Goal: Transaction & Acquisition: Purchase product/service

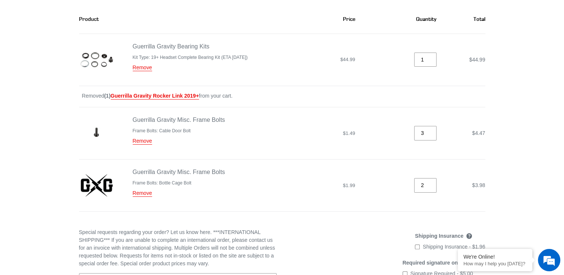
scroll to position [112, 0]
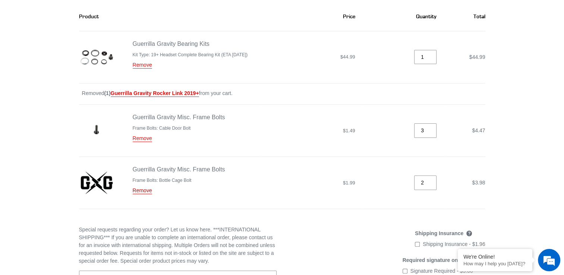
click at [146, 187] on link "Remove" at bounding box center [142, 190] width 19 height 7
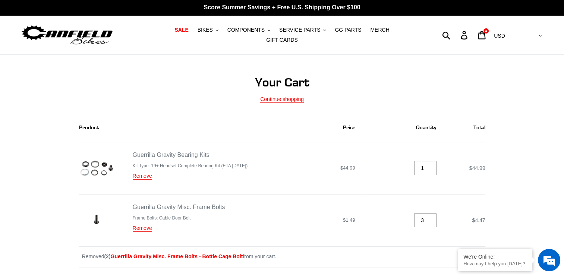
scroll to position [0, 0]
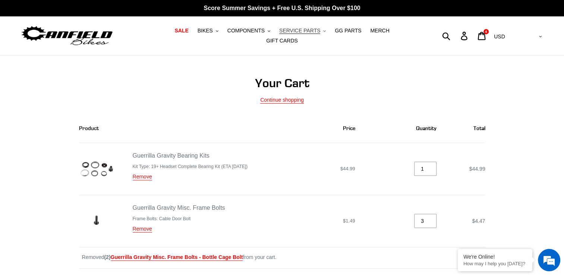
click at [301, 36] on button "SERVICE PARTS .cls-1{fill:#231f20}" at bounding box center [302, 31] width 54 height 10
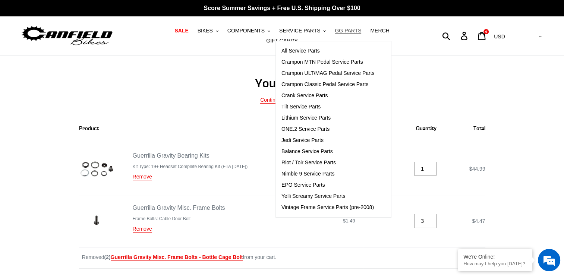
click at [335, 34] on span "GG PARTS" at bounding box center [348, 31] width 26 height 6
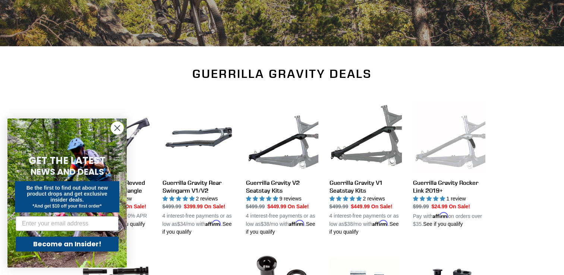
click at [120, 128] on circle "Close dialog" at bounding box center [117, 128] width 12 height 12
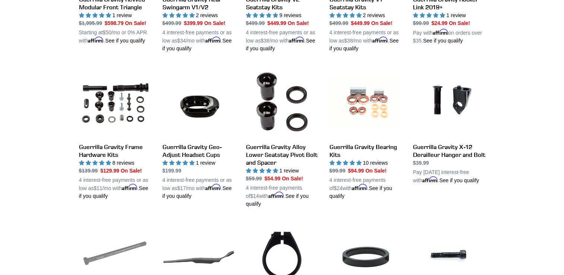
scroll to position [373, 0]
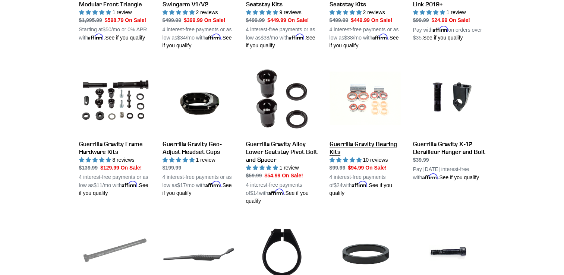
click at [370, 100] on link "Guerrilla Gravity Bearing Kits" at bounding box center [365, 130] width 72 height 135
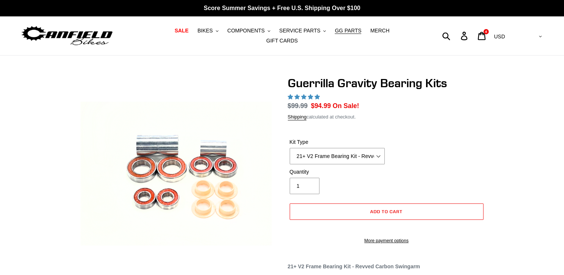
select select "highest-rating"
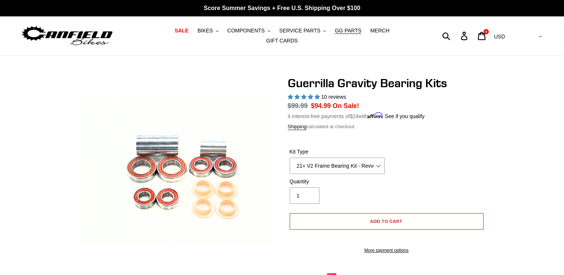
click at [417, 213] on button "Add to cart" at bounding box center [387, 221] width 194 height 16
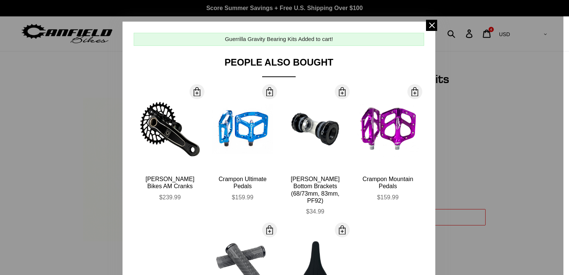
click at [426, 25] on span at bounding box center [431, 25] width 11 height 11
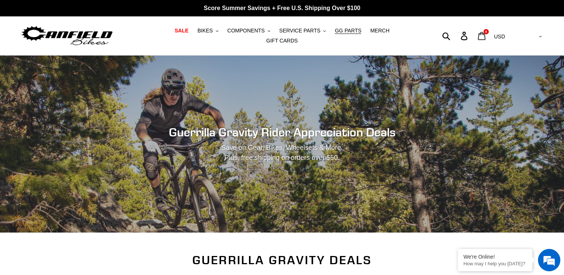
click at [486, 36] on icon at bounding box center [481, 36] width 8 height 9
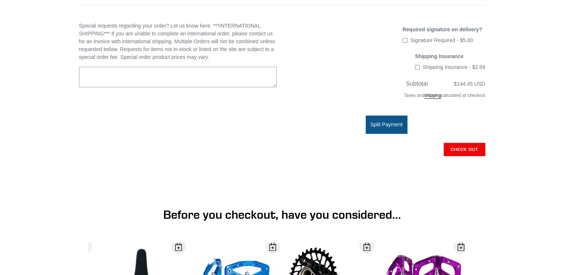
scroll to position [298, 0]
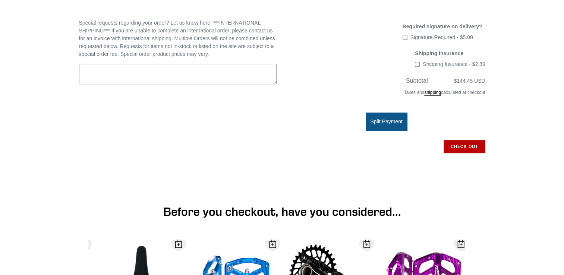
click at [476, 140] on input "Check out" at bounding box center [464, 146] width 42 height 13
